Goal: Task Accomplishment & Management: Use online tool/utility

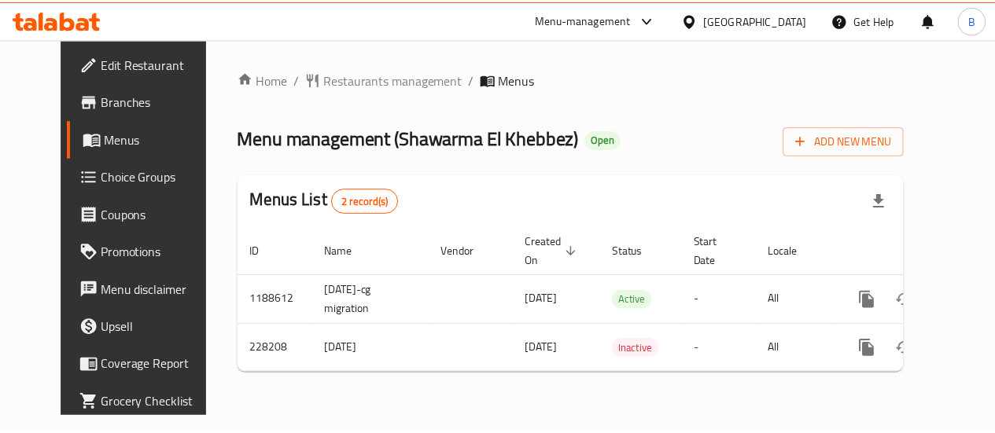
scroll to position [0, 6]
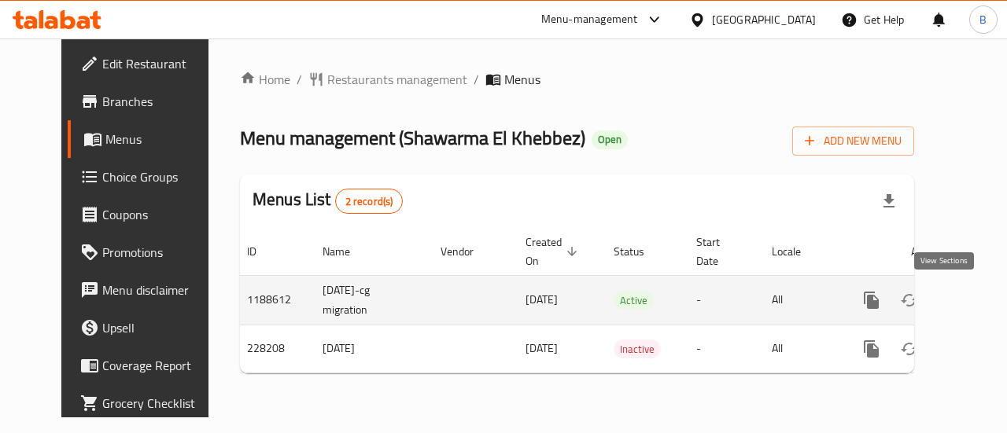
click at [975, 296] on icon "enhanced table" at bounding box center [984, 300] width 19 height 19
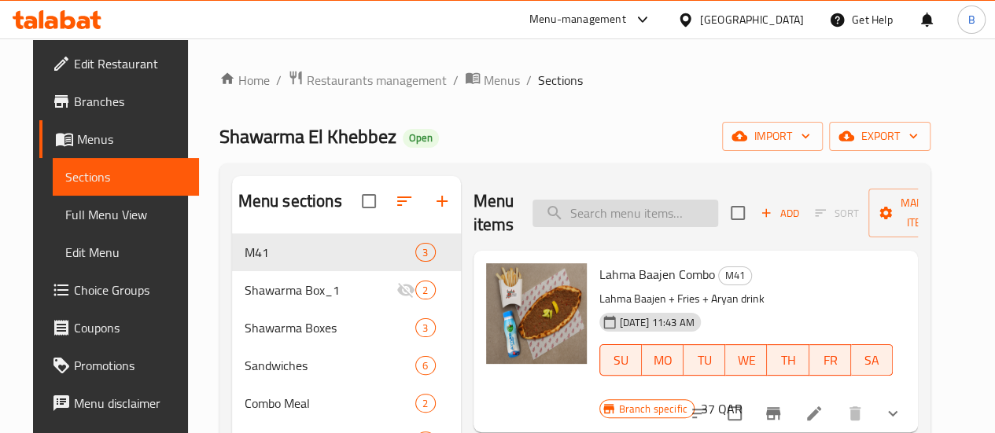
click at [594, 202] on input "search" at bounding box center [625, 214] width 186 height 28
paste input "El Khebbez Chicken Shawarma Box"
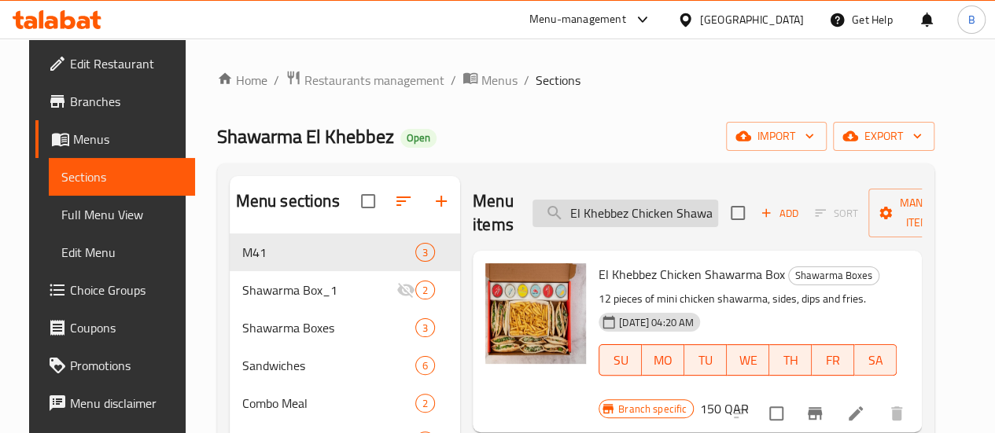
click at [556, 224] on input "El Khebbez Chicken Shawarma Box" at bounding box center [625, 214] width 186 height 28
paste input "Lamb Arabic Shawarma"
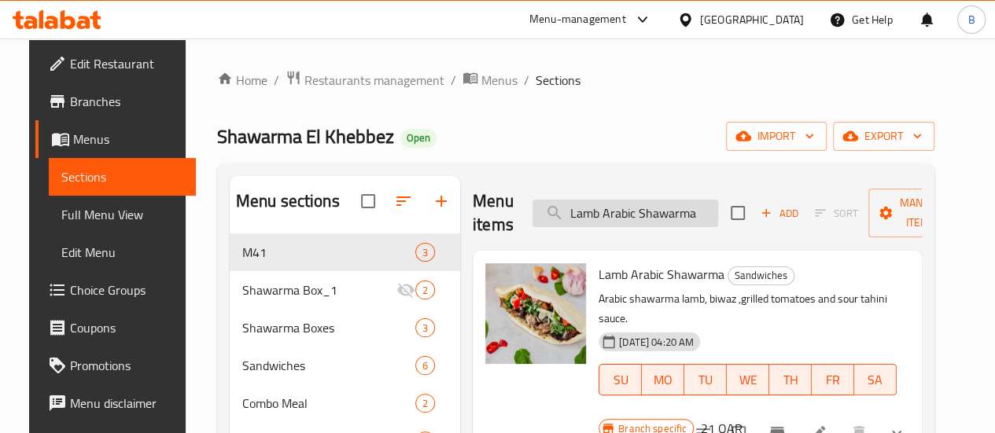
click at [588, 205] on input "Lamb Arabic Shawarma" at bounding box center [625, 214] width 186 height 28
paste input "Chicken"
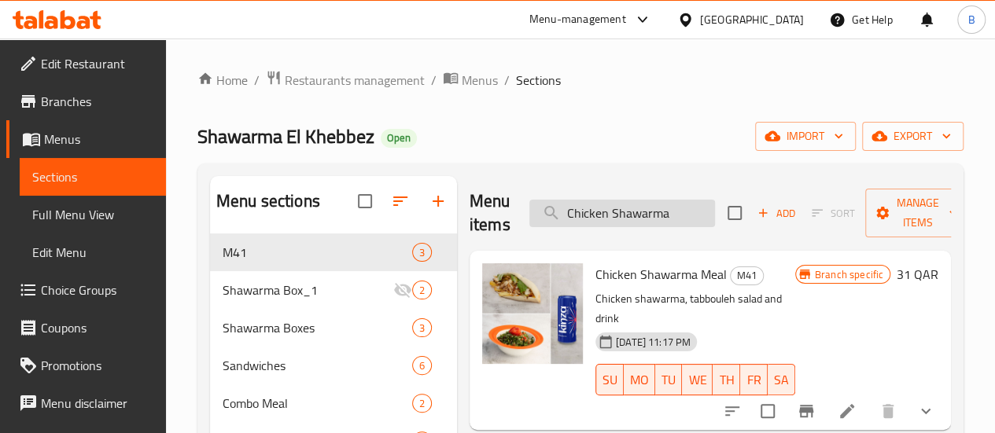
click at [529, 215] on input "Chicken Shawarma" at bounding box center [622, 214] width 186 height 28
paste input "Lamb Arabic"
click at [529, 215] on input "Lamb Arabic Shawarma" at bounding box center [622, 214] width 186 height 28
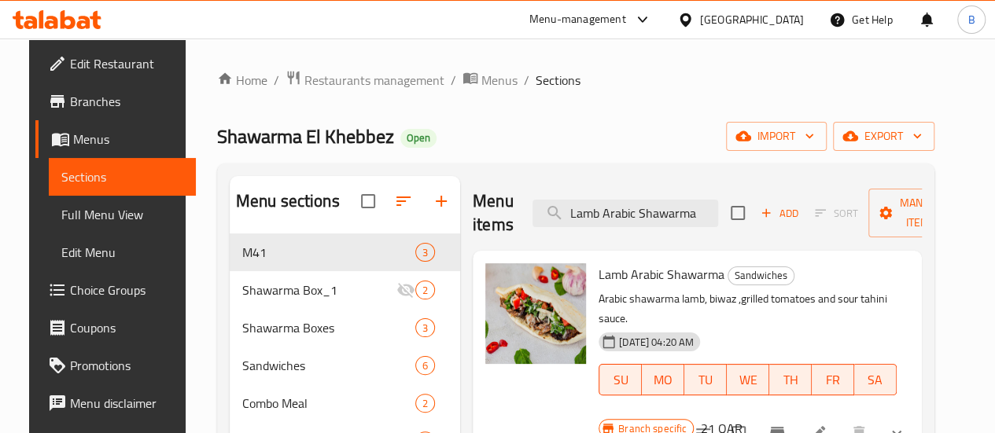
type input "Lamb Arabic Shawarma"
click at [619, 274] on span "Lamb Arabic Shawarma" at bounding box center [661, 275] width 126 height 24
copy h6 "Lamb Arabic Shawarma"
